Goal: Browse casually

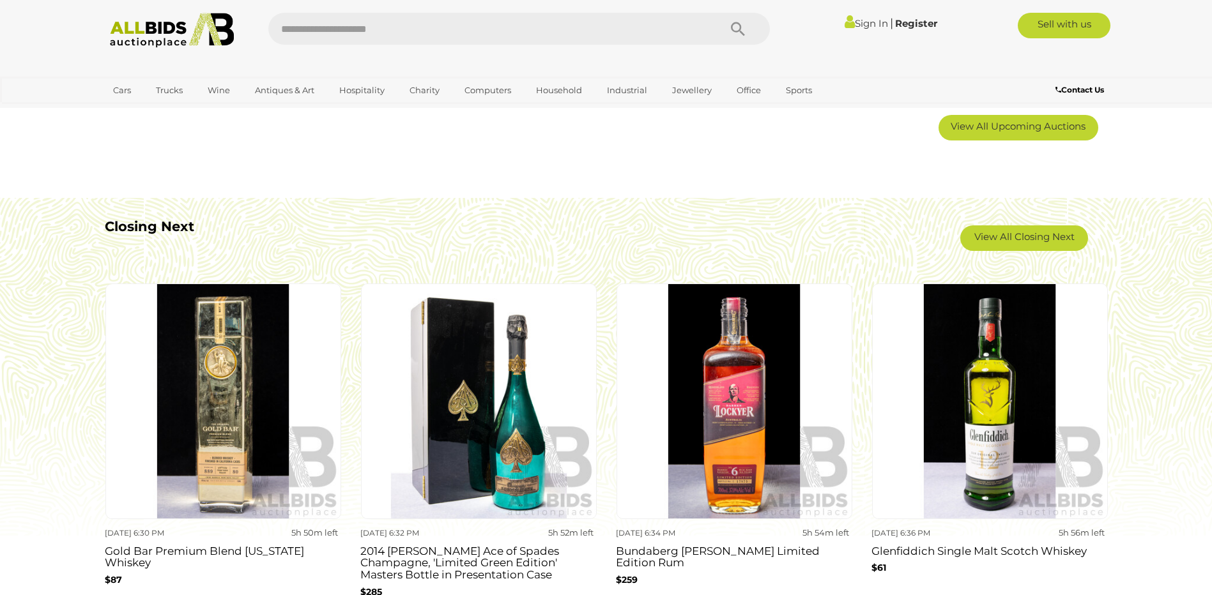
scroll to position [1086, 0]
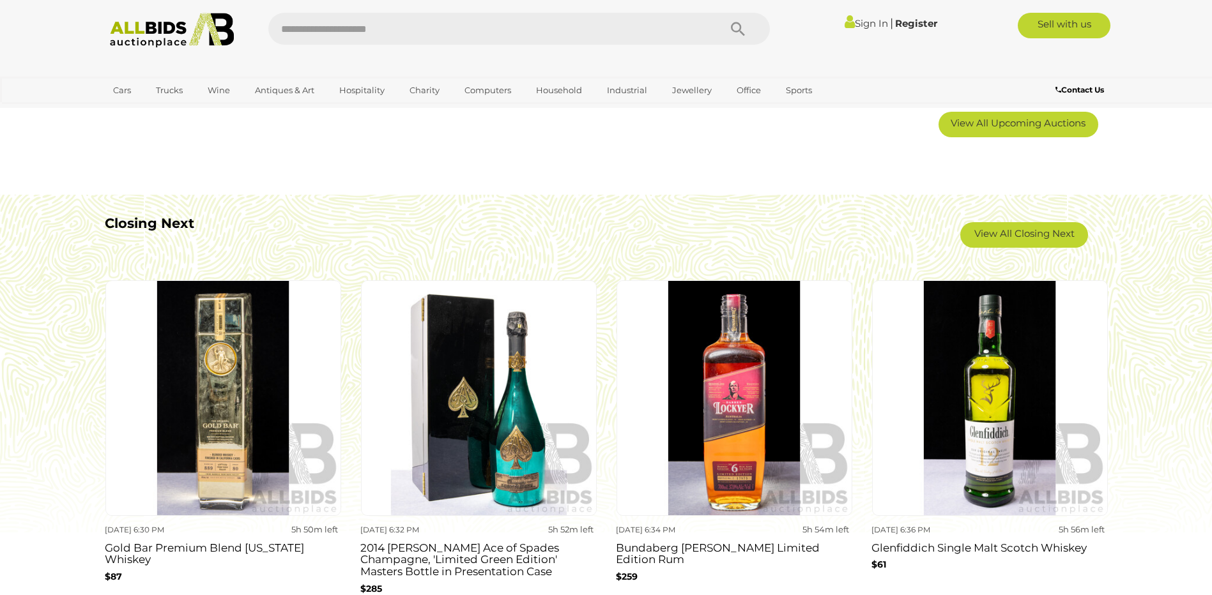
click at [1009, 236] on link "View All Closing Next" at bounding box center [1024, 235] width 128 height 26
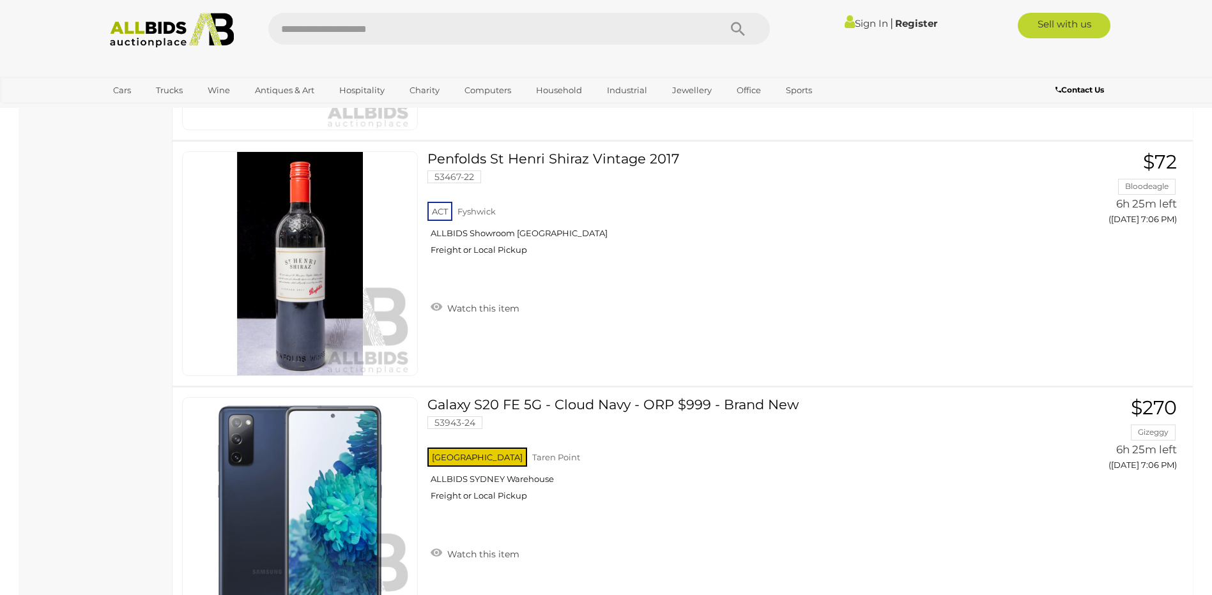
scroll to position [7666, 0]
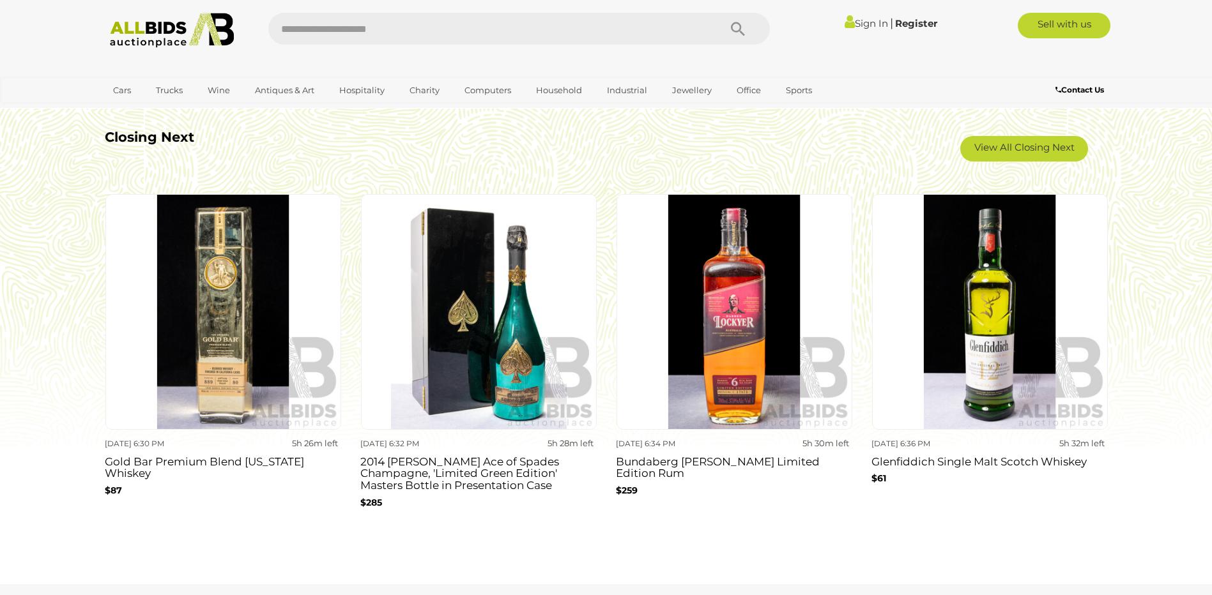
scroll to position [1150, 0]
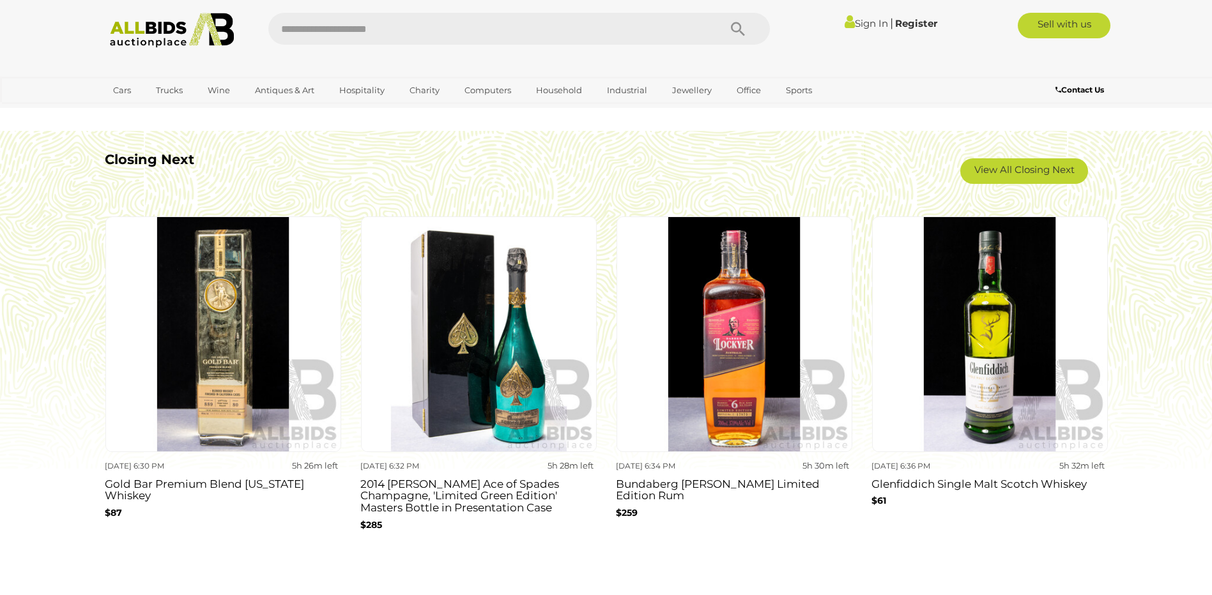
click at [1034, 166] on link "View All Closing Next" at bounding box center [1024, 171] width 128 height 26
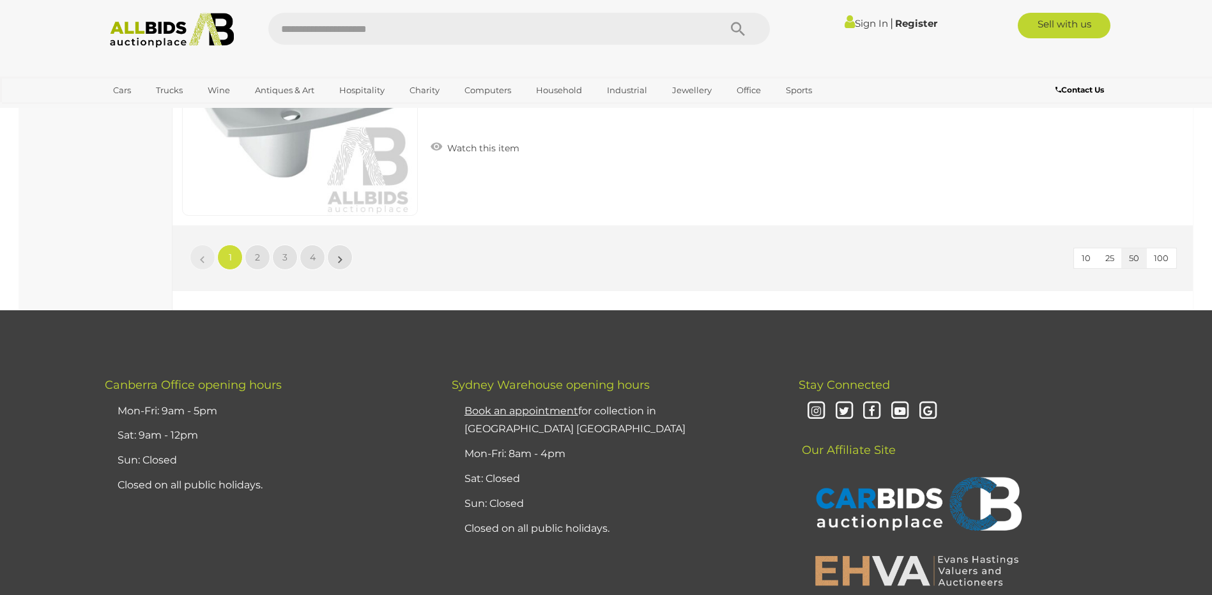
scroll to position [12266, 0]
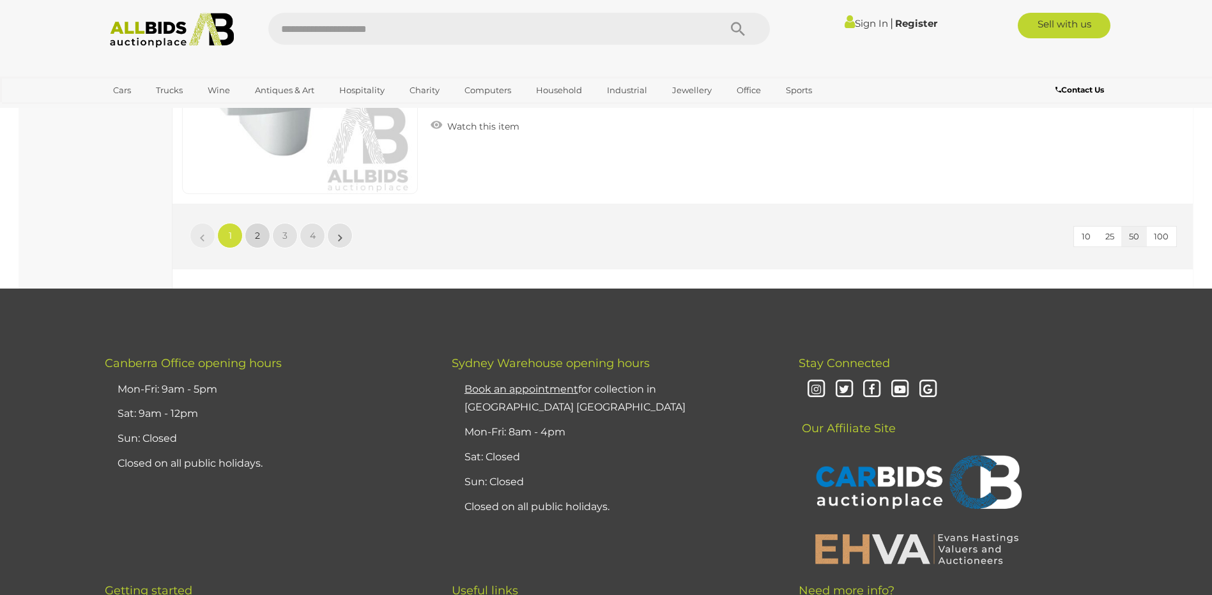
click at [250, 231] on link "2" at bounding box center [258, 236] width 26 height 26
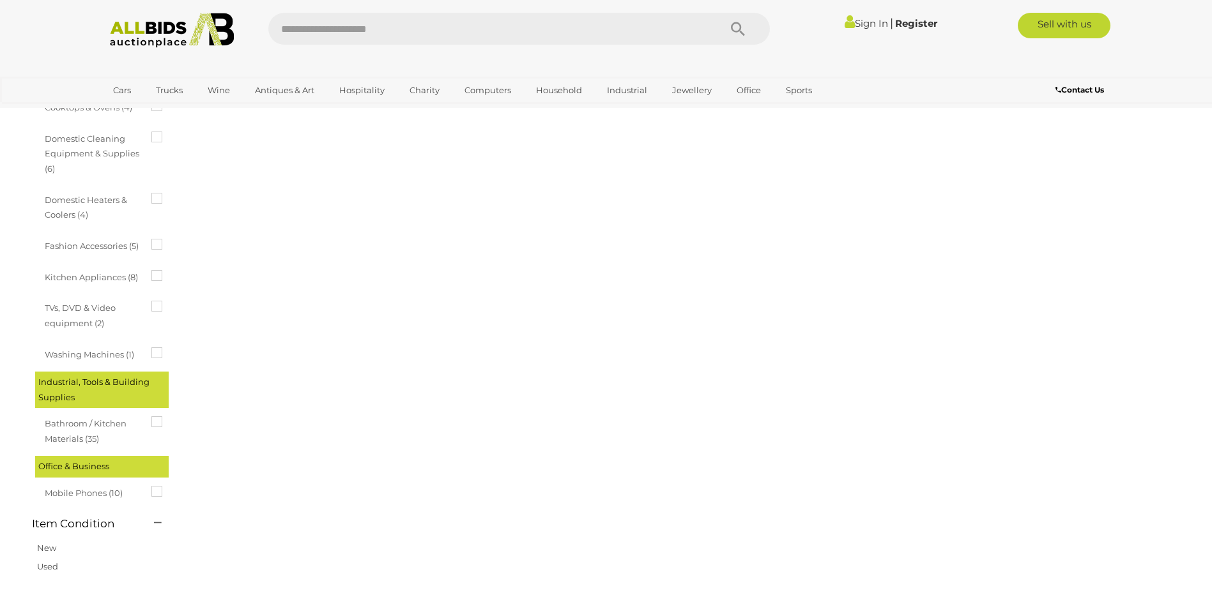
scroll to position [44, 0]
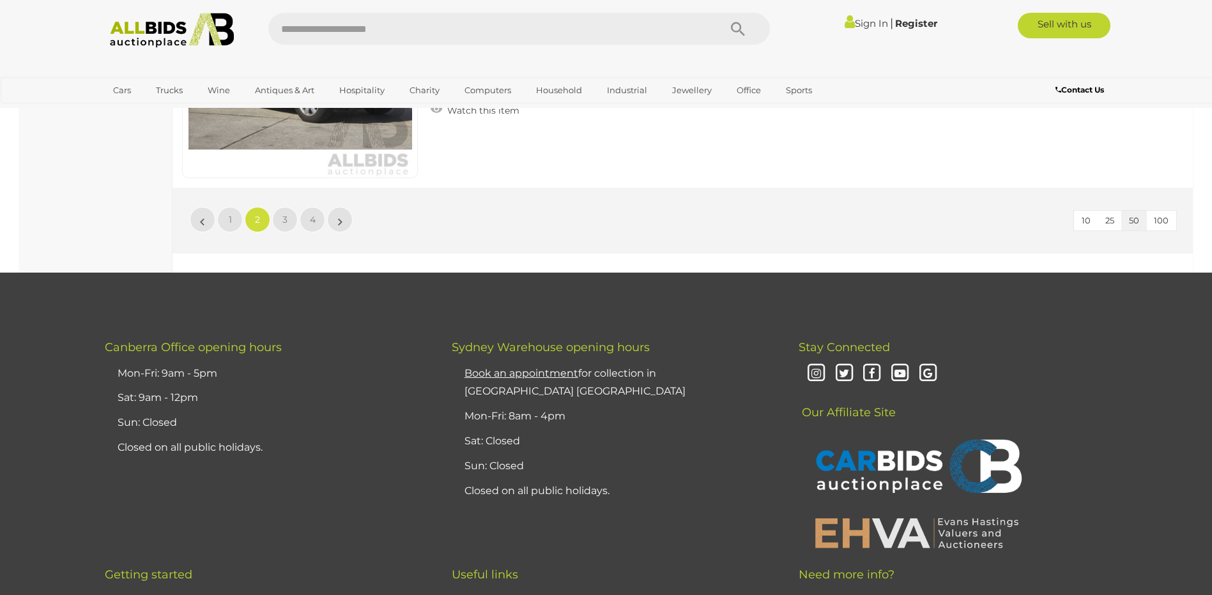
scroll to position [12119, 0]
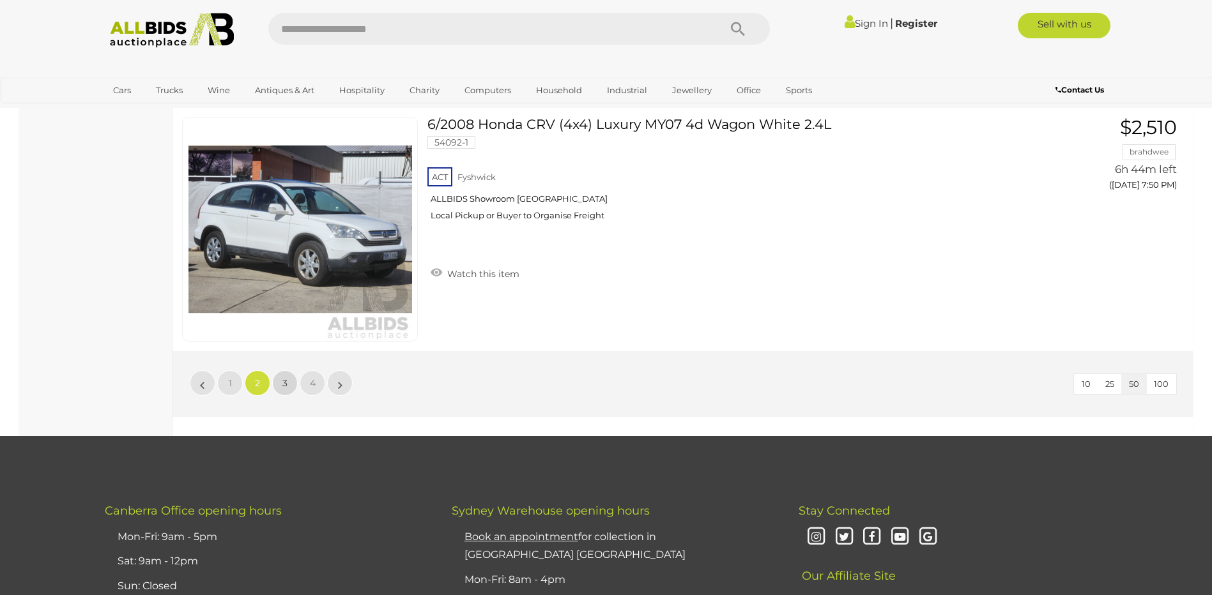
click at [290, 379] on link "3" at bounding box center [285, 384] width 26 height 26
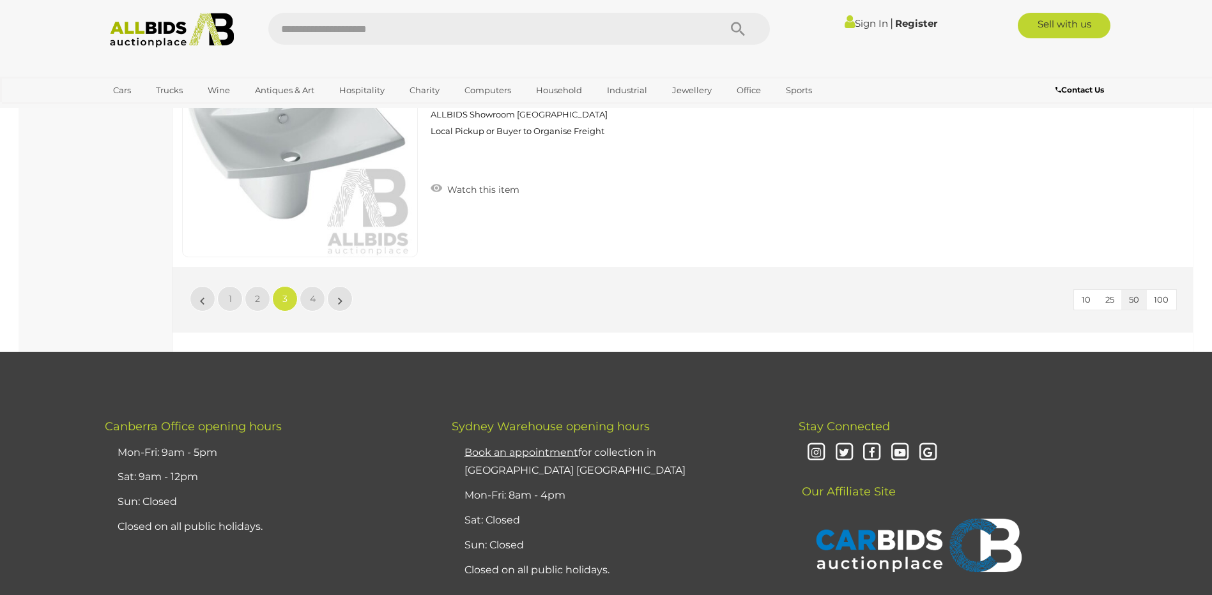
scroll to position [12310, 0]
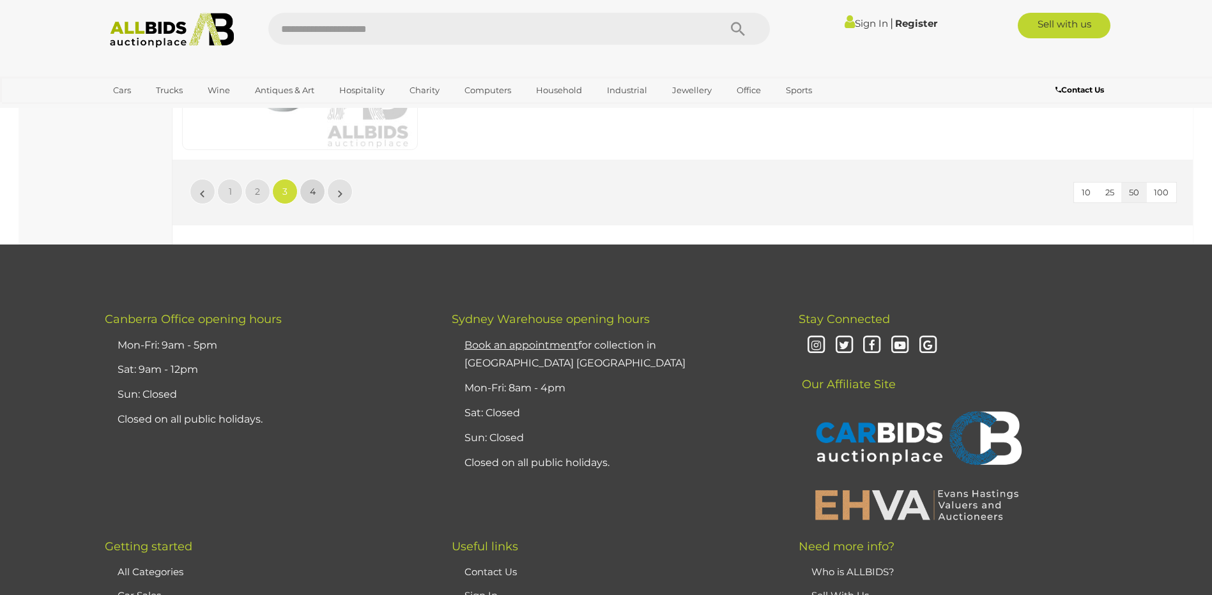
click at [314, 195] on span "4" at bounding box center [313, 191] width 6 height 11
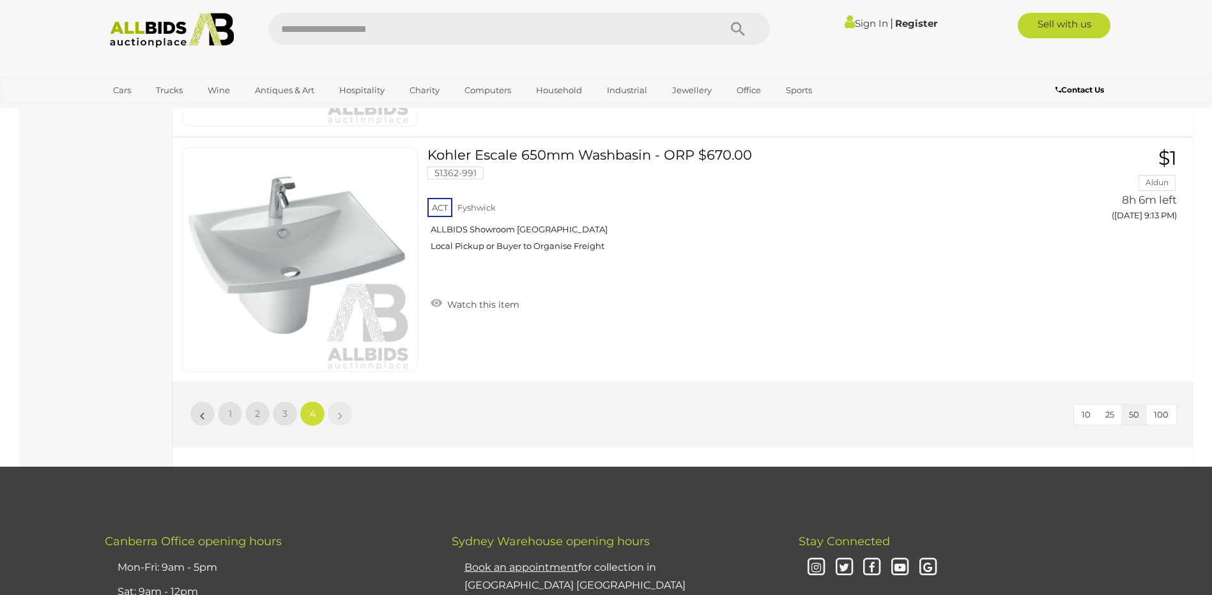
scroll to position [5155, 0]
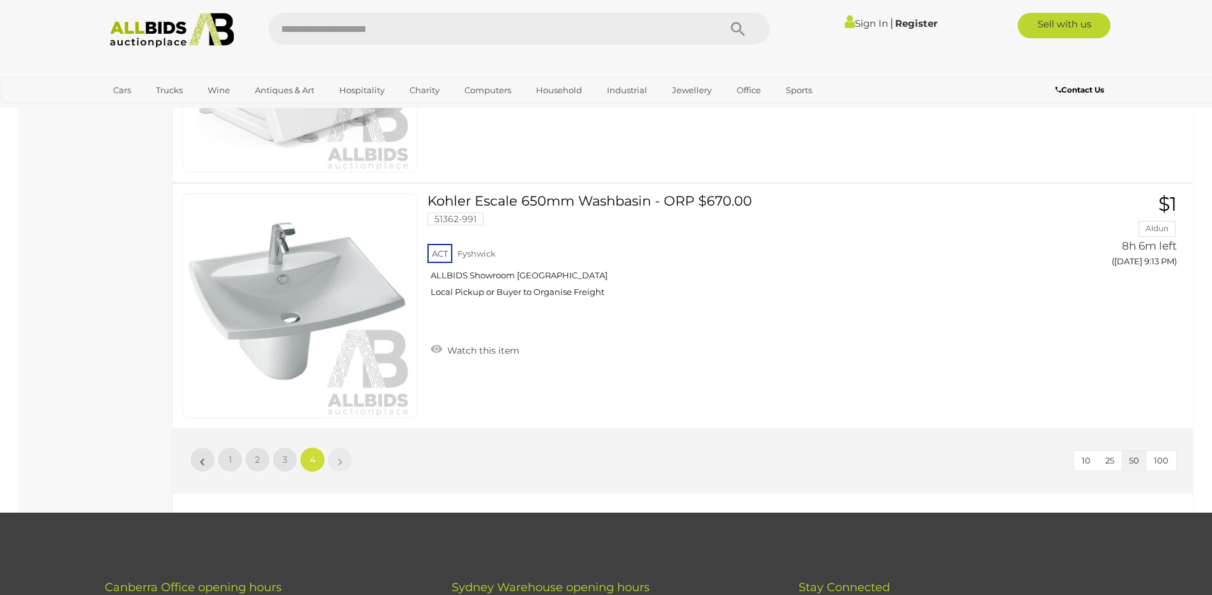
click at [160, 26] on img at bounding box center [172, 30] width 139 height 35
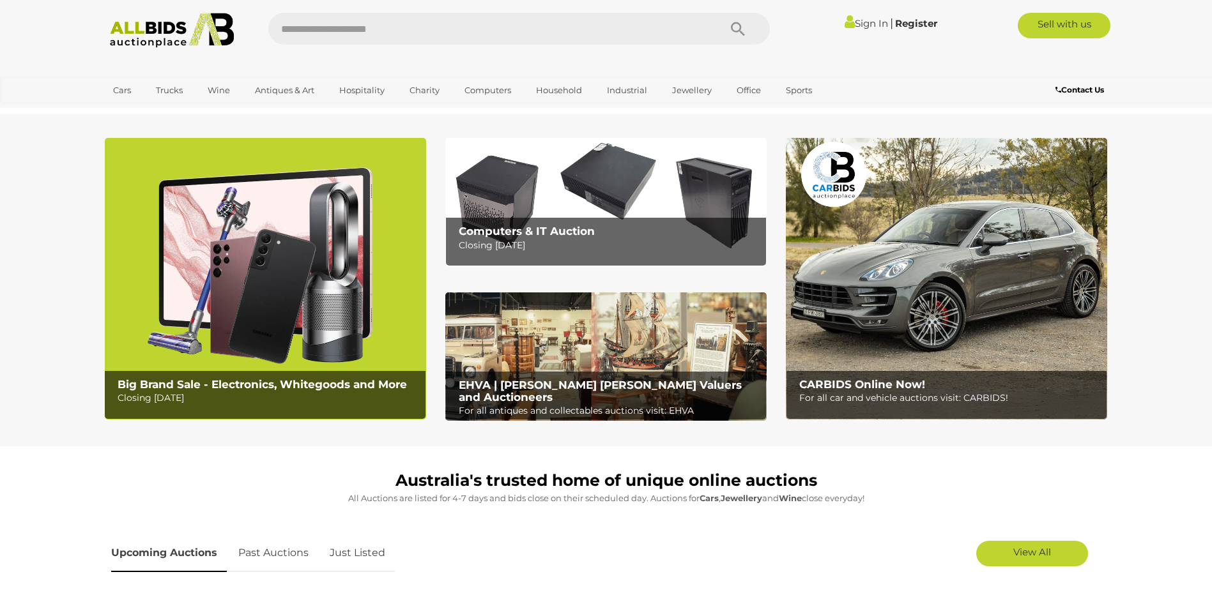
click at [420, 88] on link "Charity" at bounding box center [424, 90] width 47 height 21
click at [0, 0] on link "View All Charity Auctions" at bounding box center [0, 0] width 0 height 0
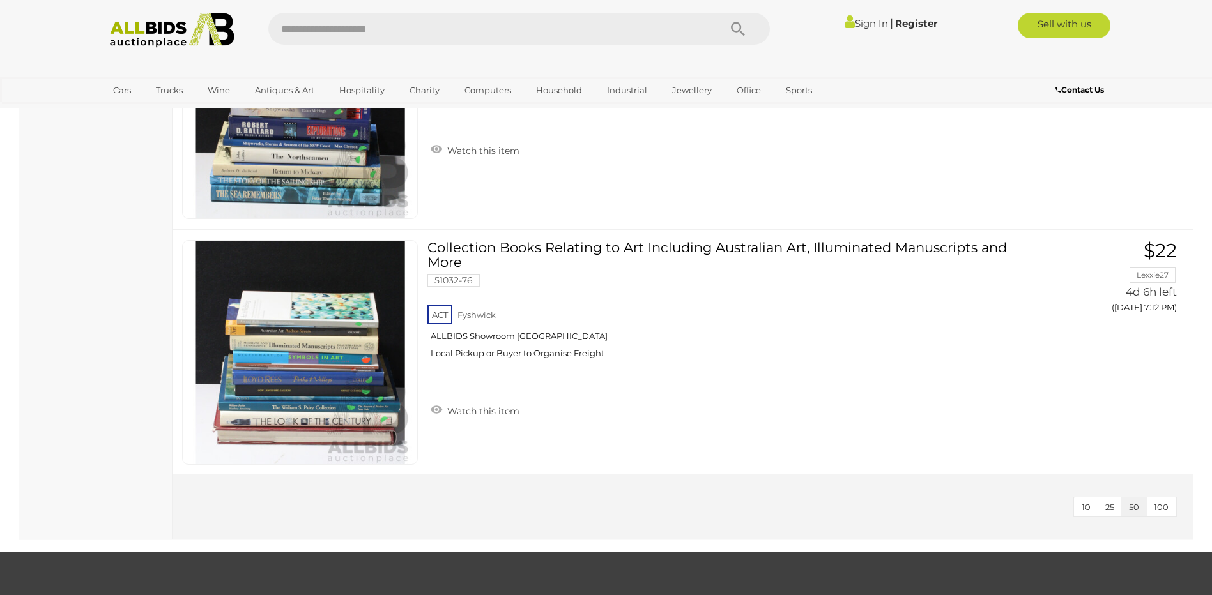
scroll to position [2172, 0]
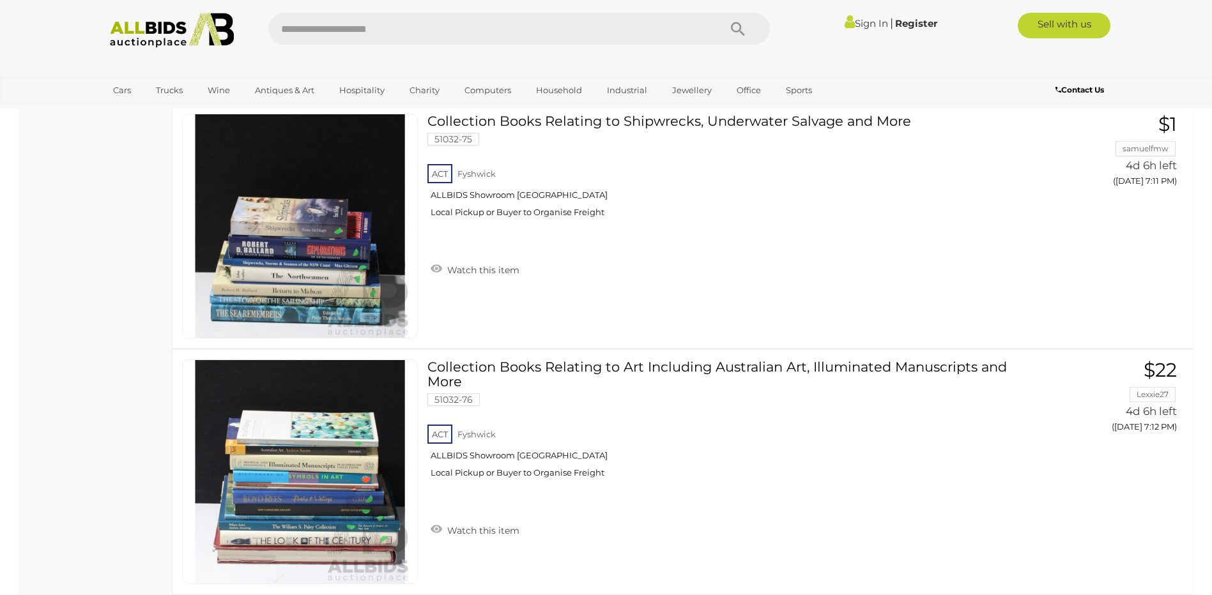
click at [0, 0] on link "View All Sports Auctions" at bounding box center [0, 0] width 0 height 0
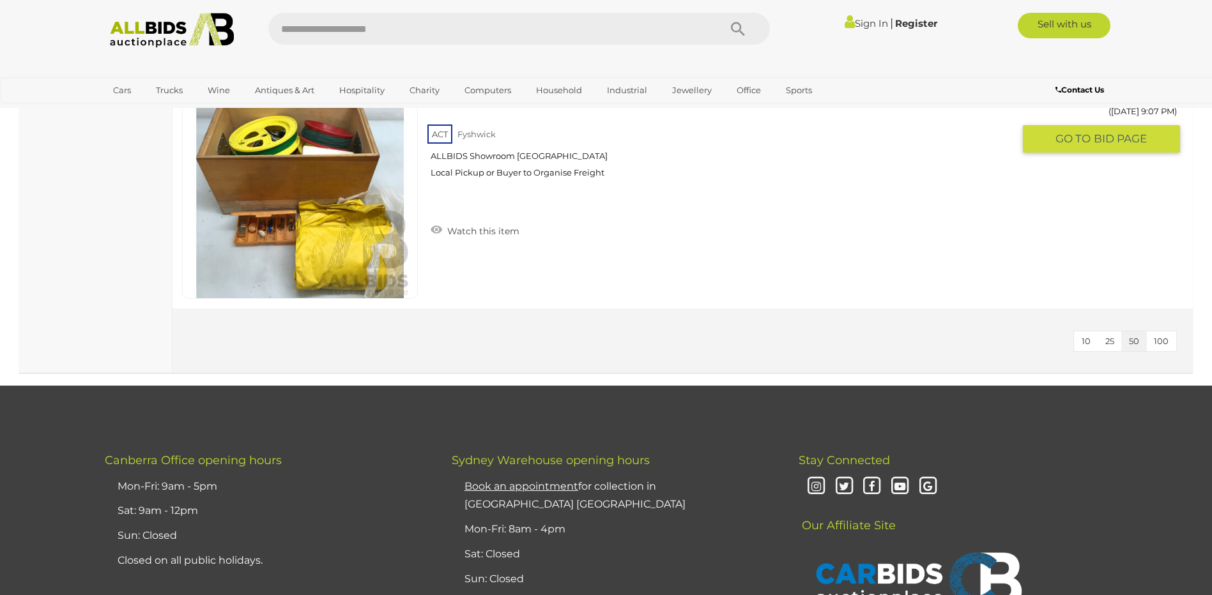
scroll to position [8752, 0]
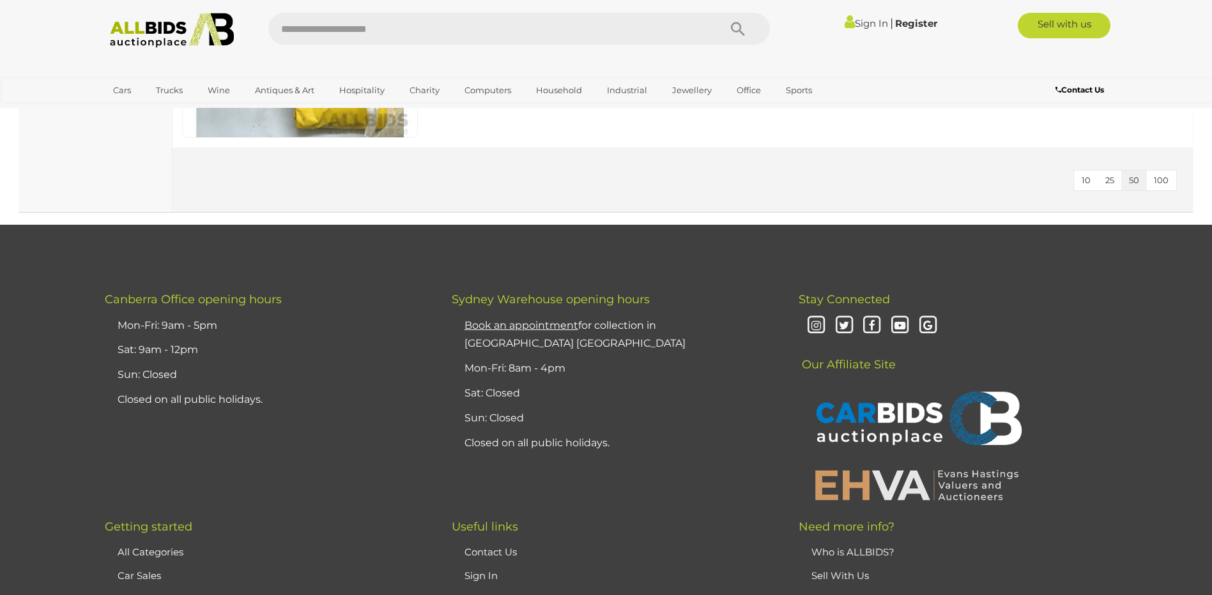
click at [0, 0] on link "Books, Toys & Hobbies" at bounding box center [0, 0] width 0 height 0
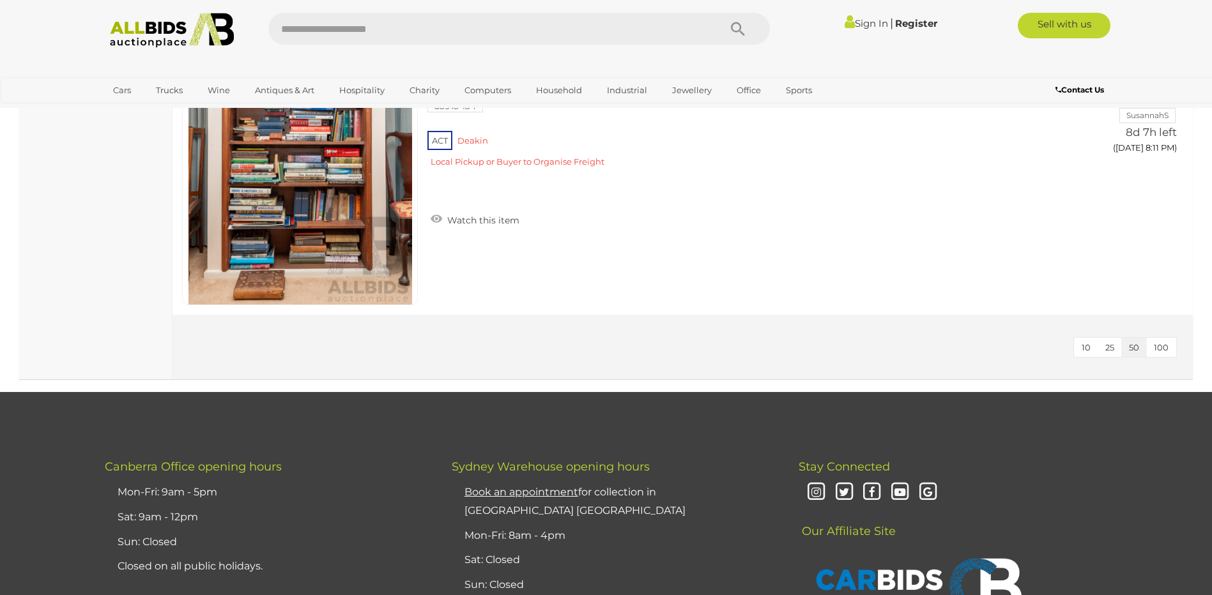
scroll to position [11820, 0]
